Goal: Find specific page/section: Find specific page/section

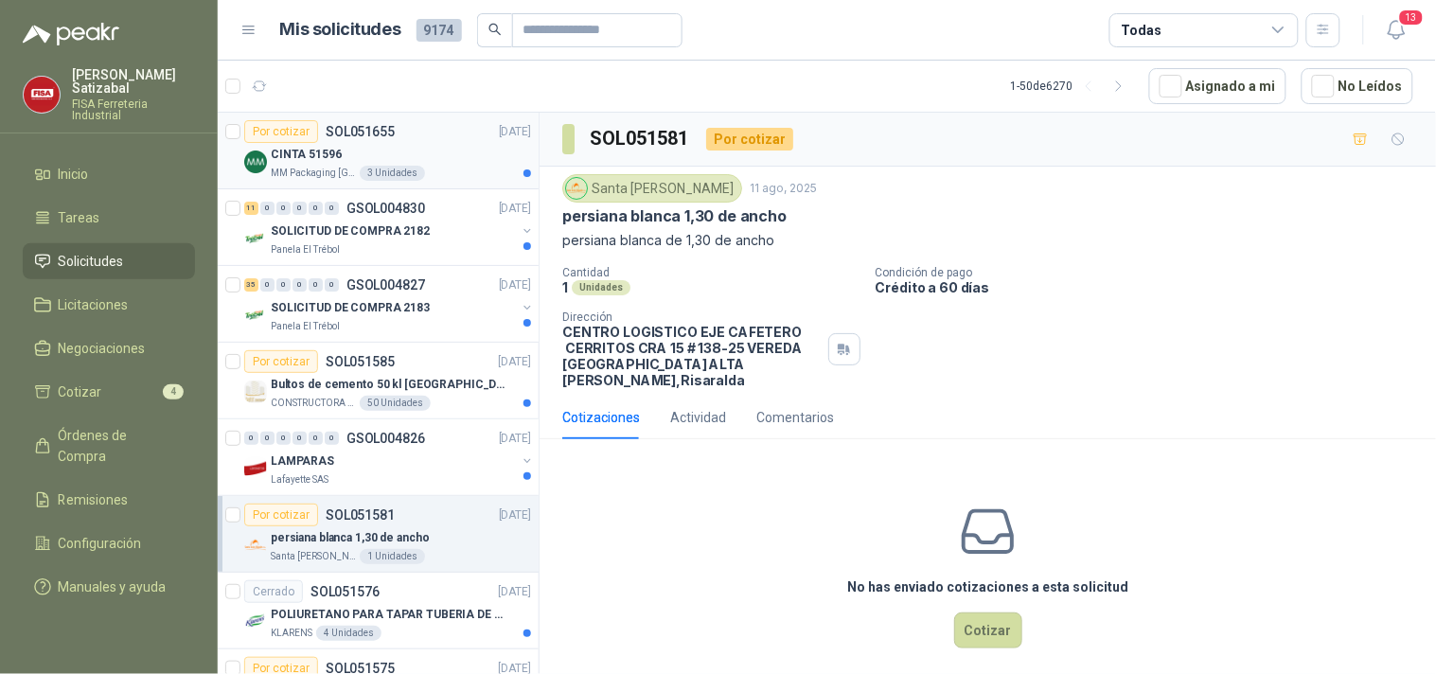
click at [371, 152] on div "CINTA 51596" at bounding box center [401, 154] width 260 height 23
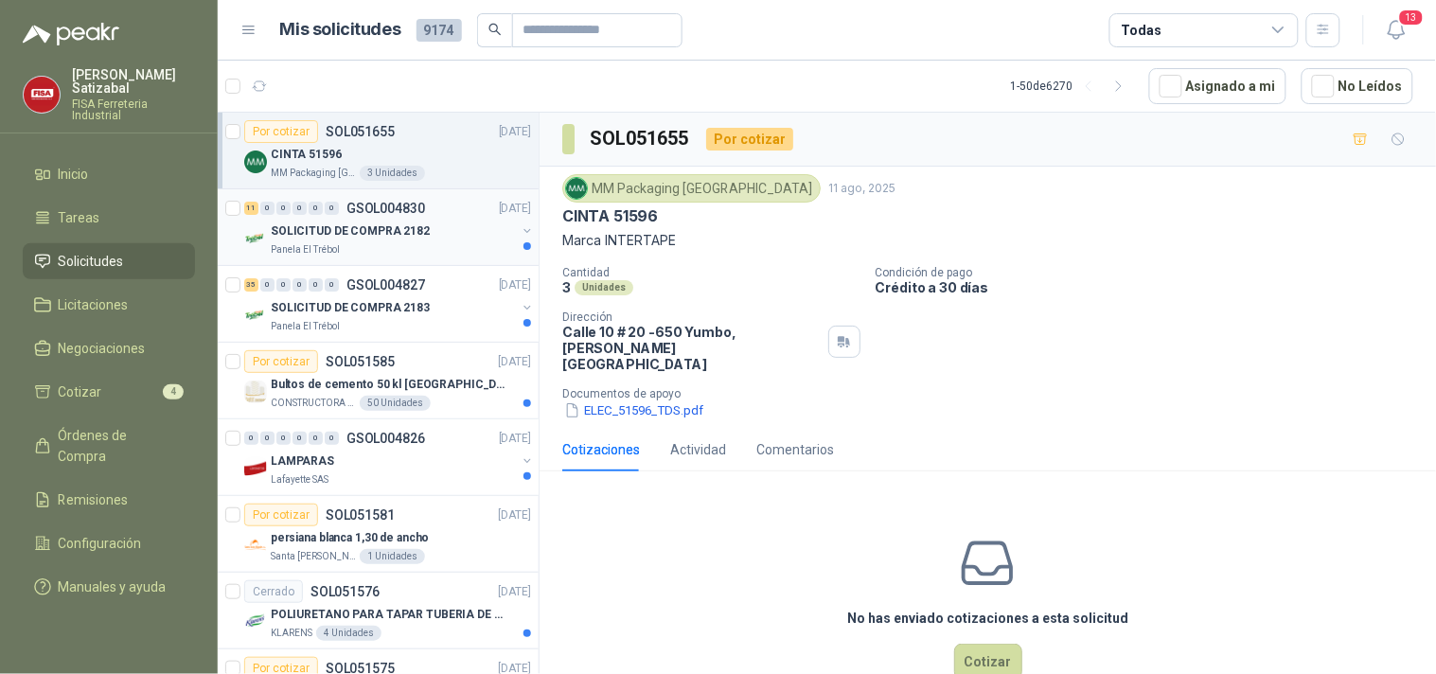
click at [379, 206] on p "GSOL004830" at bounding box center [385, 208] width 79 height 13
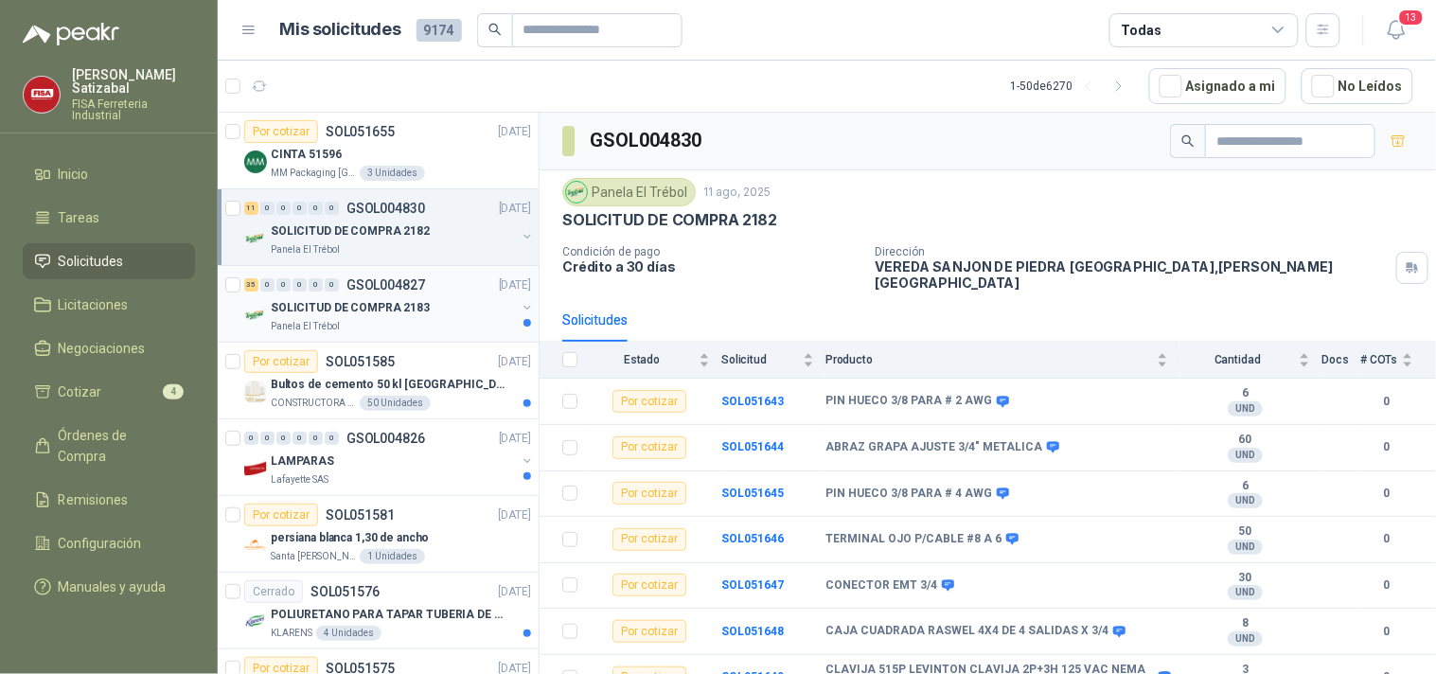
click at [377, 278] on p "GSOL004827" at bounding box center [385, 284] width 79 height 13
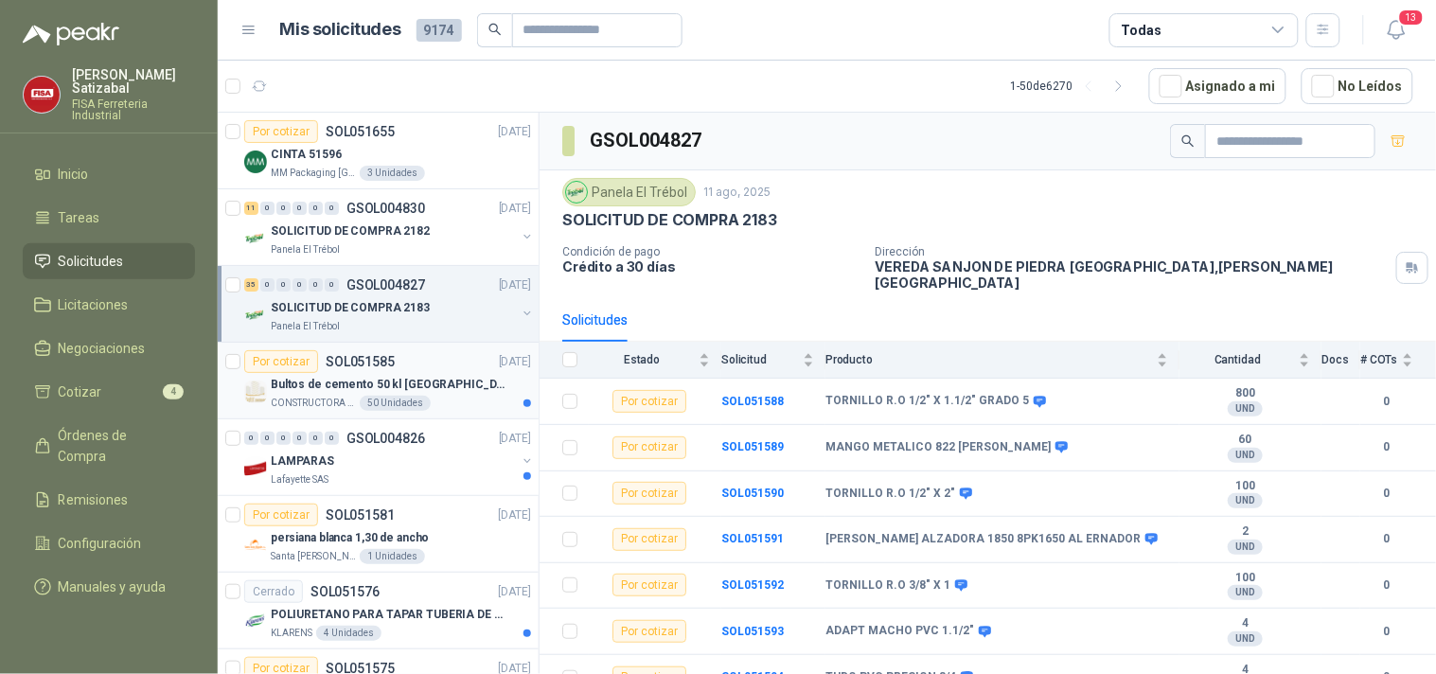
click at [399, 362] on div "Por cotizar SOL051585 11/08/25" at bounding box center [387, 361] width 287 height 23
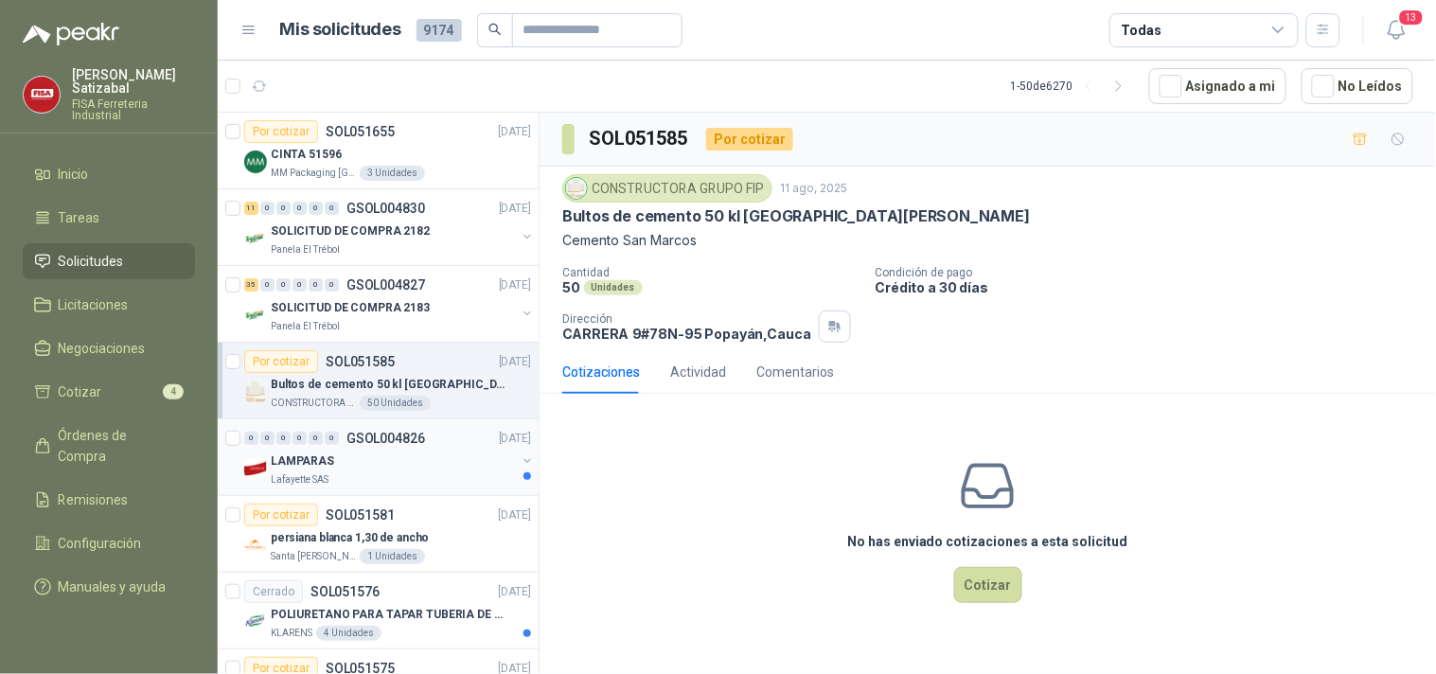
click at [403, 426] on div "0 0 0 0 0 0 GSOL004826 11/08/25 LAMPARAS Lafayette SAS" at bounding box center [378, 457] width 321 height 77
click at [126, 425] on span "Órdenes de Compra" at bounding box center [118, 446] width 118 height 42
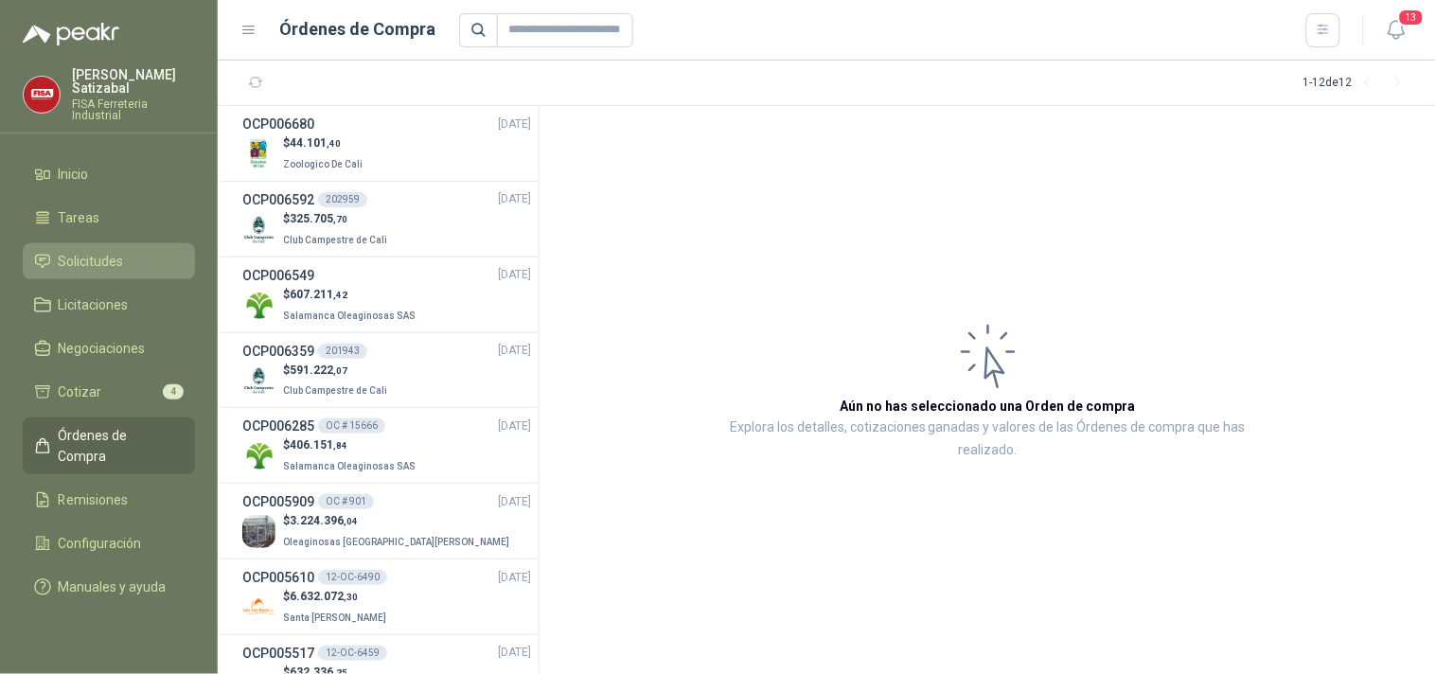
click at [104, 251] on span "Solicitudes" at bounding box center [91, 261] width 65 height 21
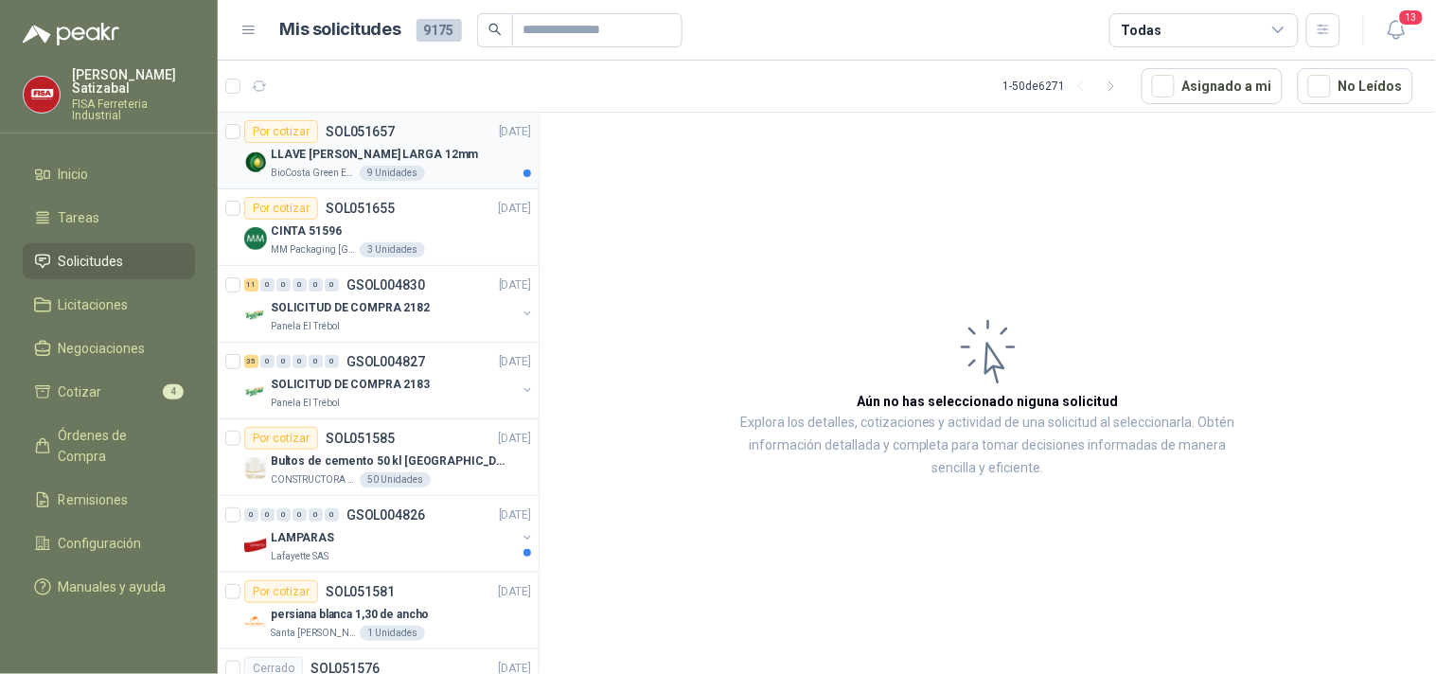
click at [303, 151] on p "LLAVE [PERSON_NAME] LARGA 12mm" at bounding box center [374, 155] width 207 height 18
